Goal: Information Seeking & Learning: Learn about a topic

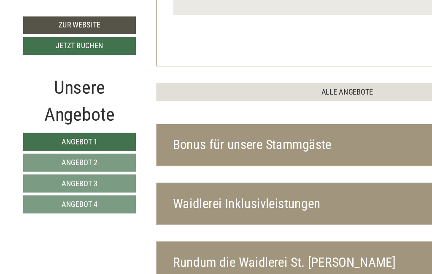
scroll to position [2076, 83]
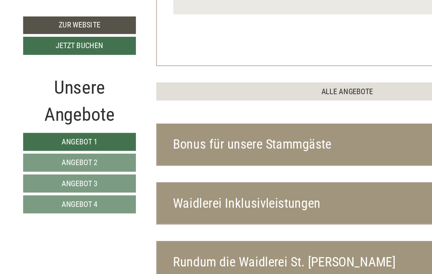
click at [320, 95] on div "Bonus für unsere Stammgäste" at bounding box center [268, 111] width 294 height 32
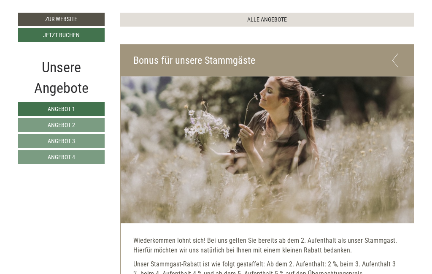
scroll to position [2127, 0]
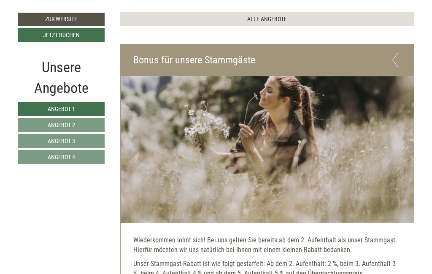
click at [410, 178] on img at bounding box center [268, 149] width 294 height 147
click at [406, 190] on img at bounding box center [268, 149] width 294 height 147
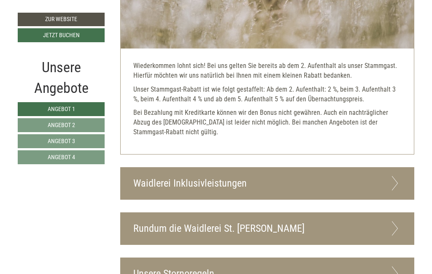
scroll to position [2302, 0]
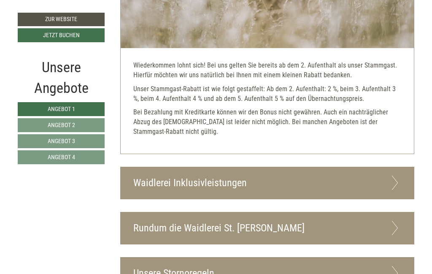
click at [298, 167] on div "Waidlerei Inklusivleistungen" at bounding box center [268, 183] width 294 height 32
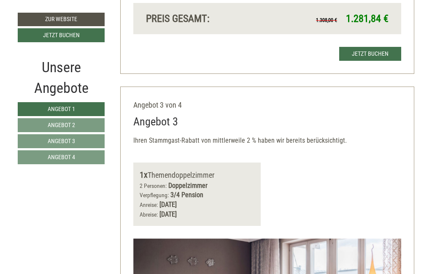
scroll to position [1465, 0]
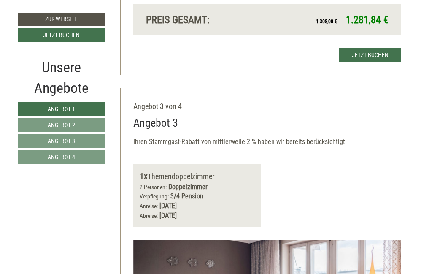
click at [89, 161] on link "Angebot 4" at bounding box center [61, 157] width 87 height 14
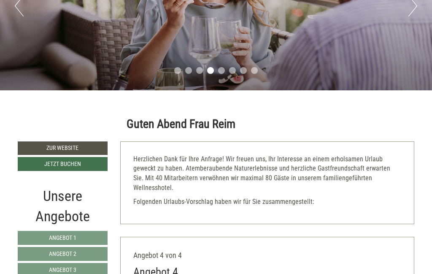
scroll to position [145, 0]
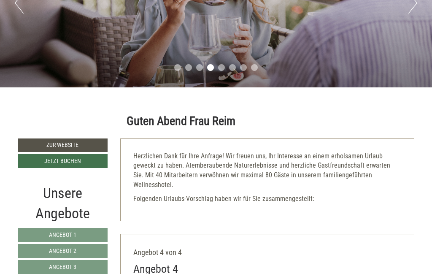
click at [93, 250] on link "Angebot 2" at bounding box center [63, 251] width 90 height 14
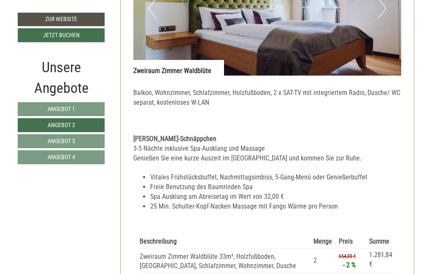
scroll to position [592, 0]
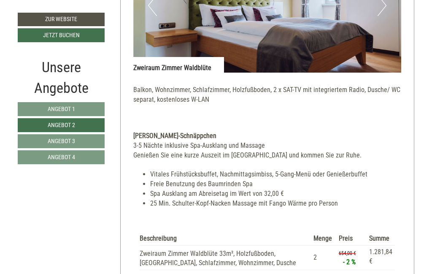
click at [90, 160] on link "Angebot 4" at bounding box center [61, 157] width 87 height 14
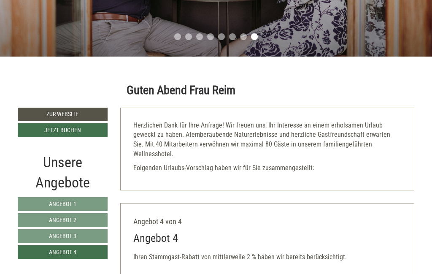
scroll to position [176, 0]
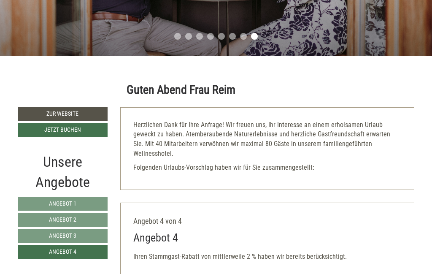
click at [41, 218] on link "Angebot 2" at bounding box center [63, 220] width 90 height 14
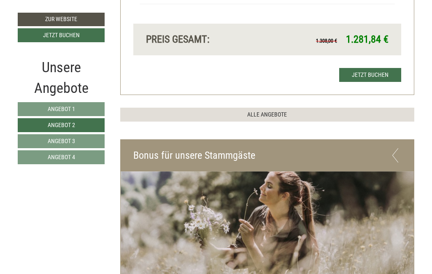
scroll to position [859, 0]
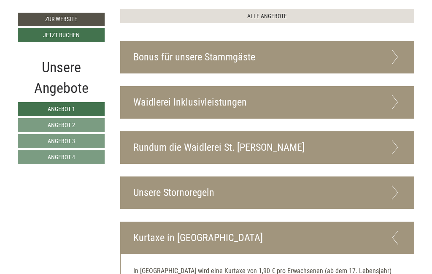
scroll to position [2130, 0]
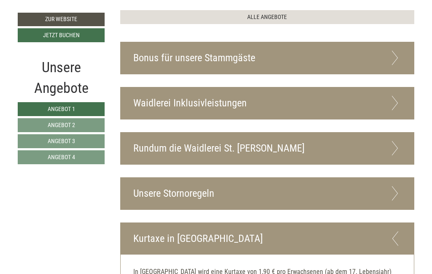
click at [82, 158] on link "Angebot 4" at bounding box center [61, 157] width 87 height 14
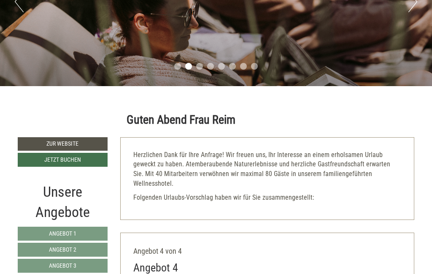
scroll to position [147, 0]
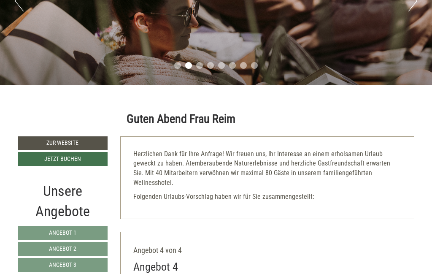
click at [83, 251] on link "Angebot 2" at bounding box center [63, 249] width 90 height 14
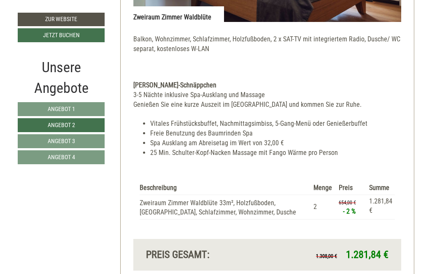
scroll to position [609, 0]
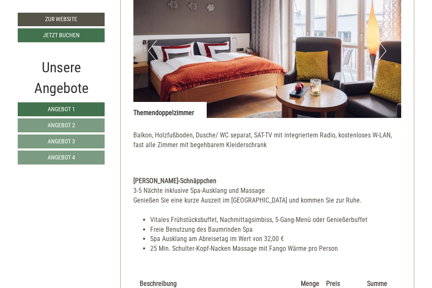
scroll to position [1722, 0]
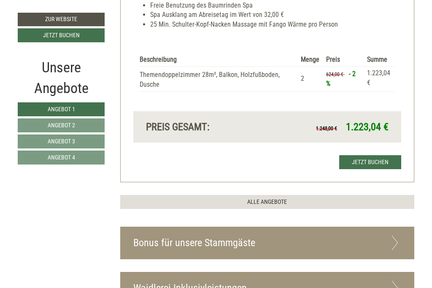
click at [77, 163] on link "Angebot 4" at bounding box center [61, 157] width 87 height 14
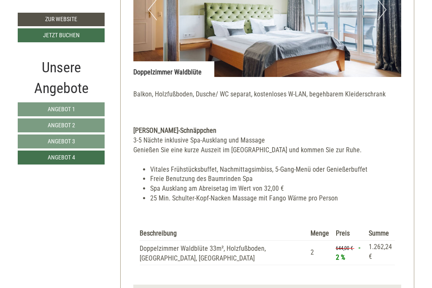
scroll to position [587, 0]
